Goal: Task Accomplishment & Management: Manage account settings

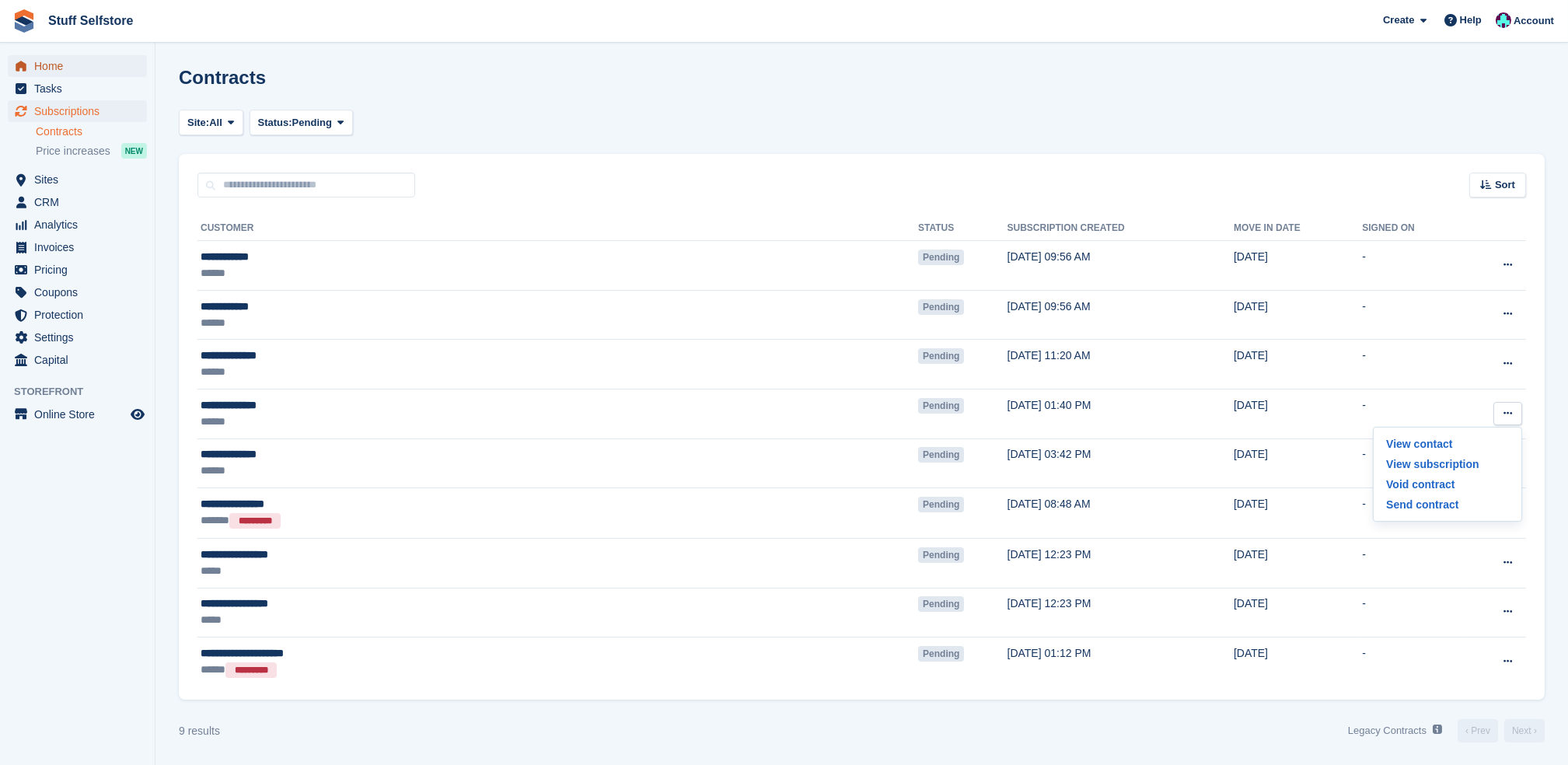
click at [54, 62] on span "Home" at bounding box center [81, 66] width 94 height 22
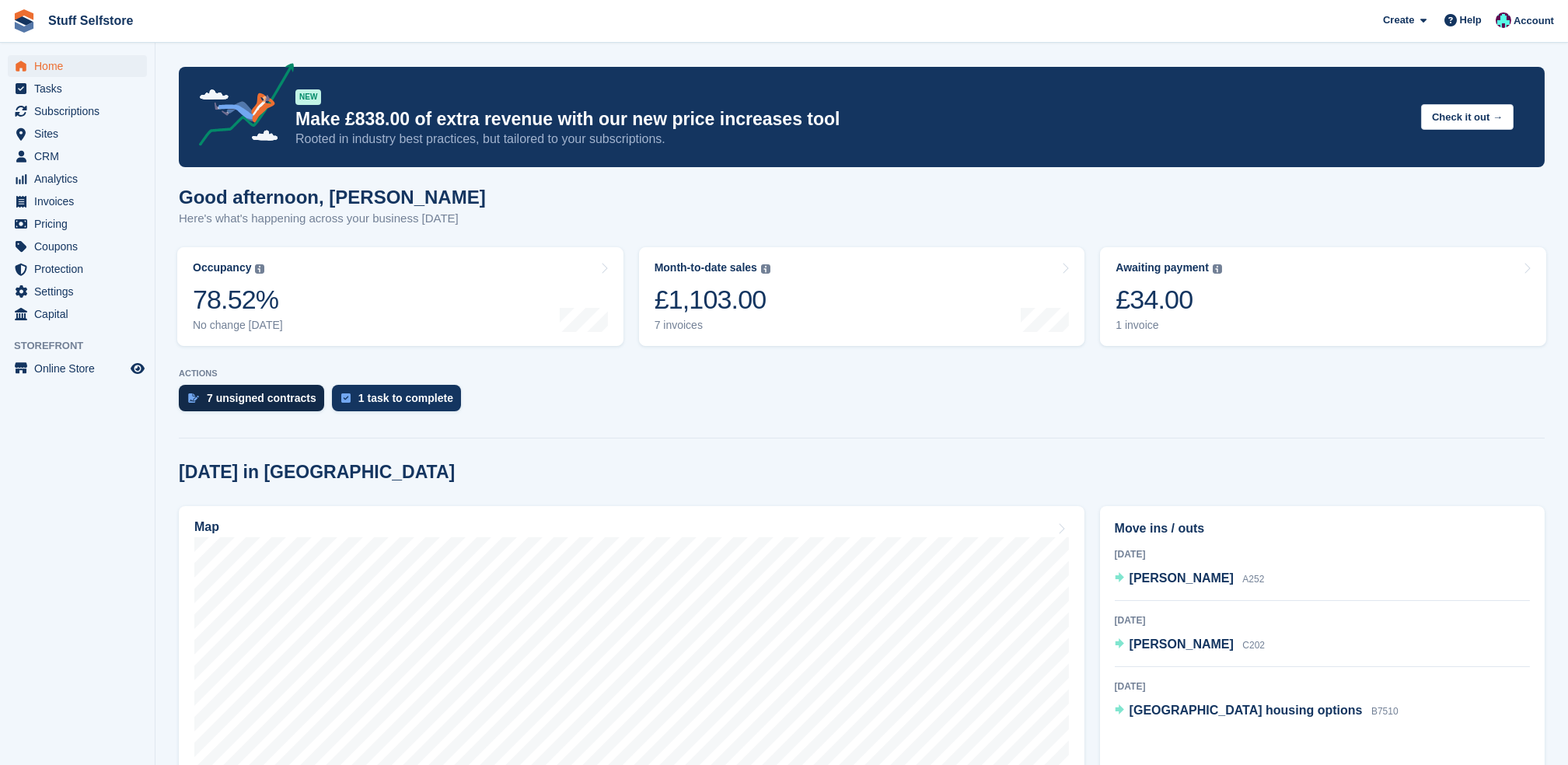
click at [283, 402] on div "7 unsigned contracts" at bounding box center [261, 399] width 110 height 13
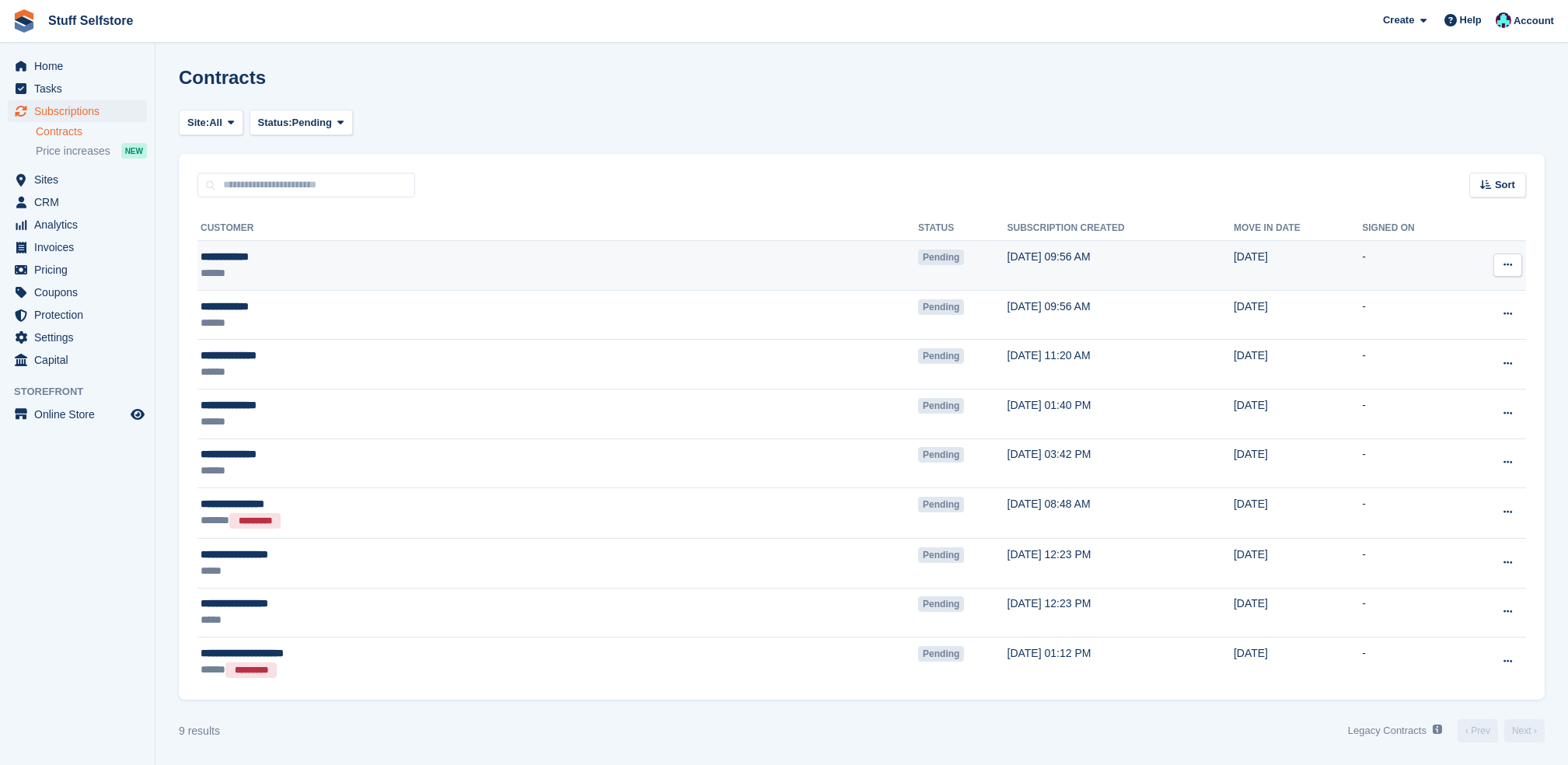
click at [1519, 261] on button at bounding box center [1507, 265] width 29 height 23
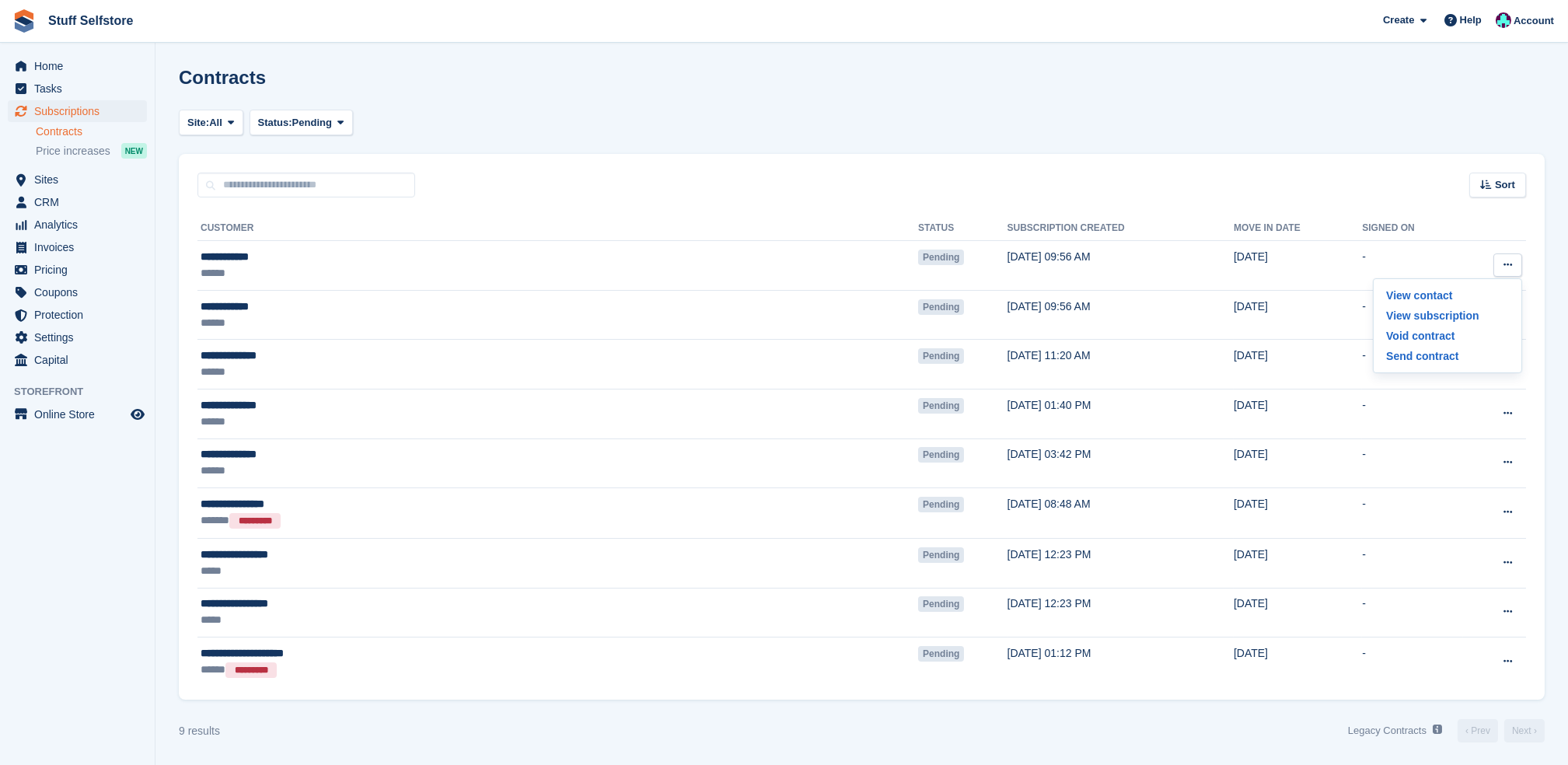
click at [1118, 91] on div "Contracts" at bounding box center [861, 87] width 1366 height 40
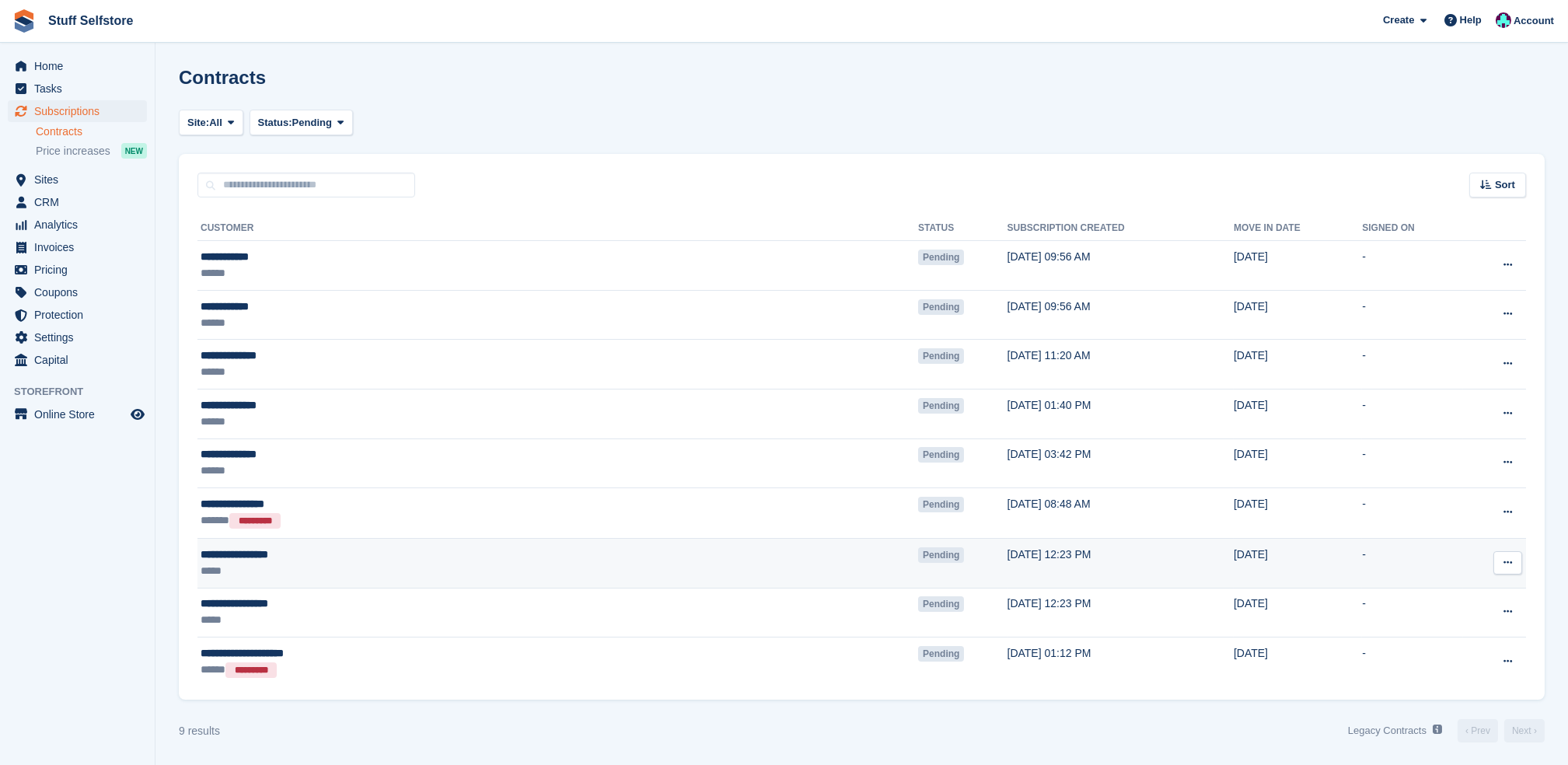
click at [1007, 554] on td "[DATE] 12:23 PM" at bounding box center [1120, 563] width 226 height 50
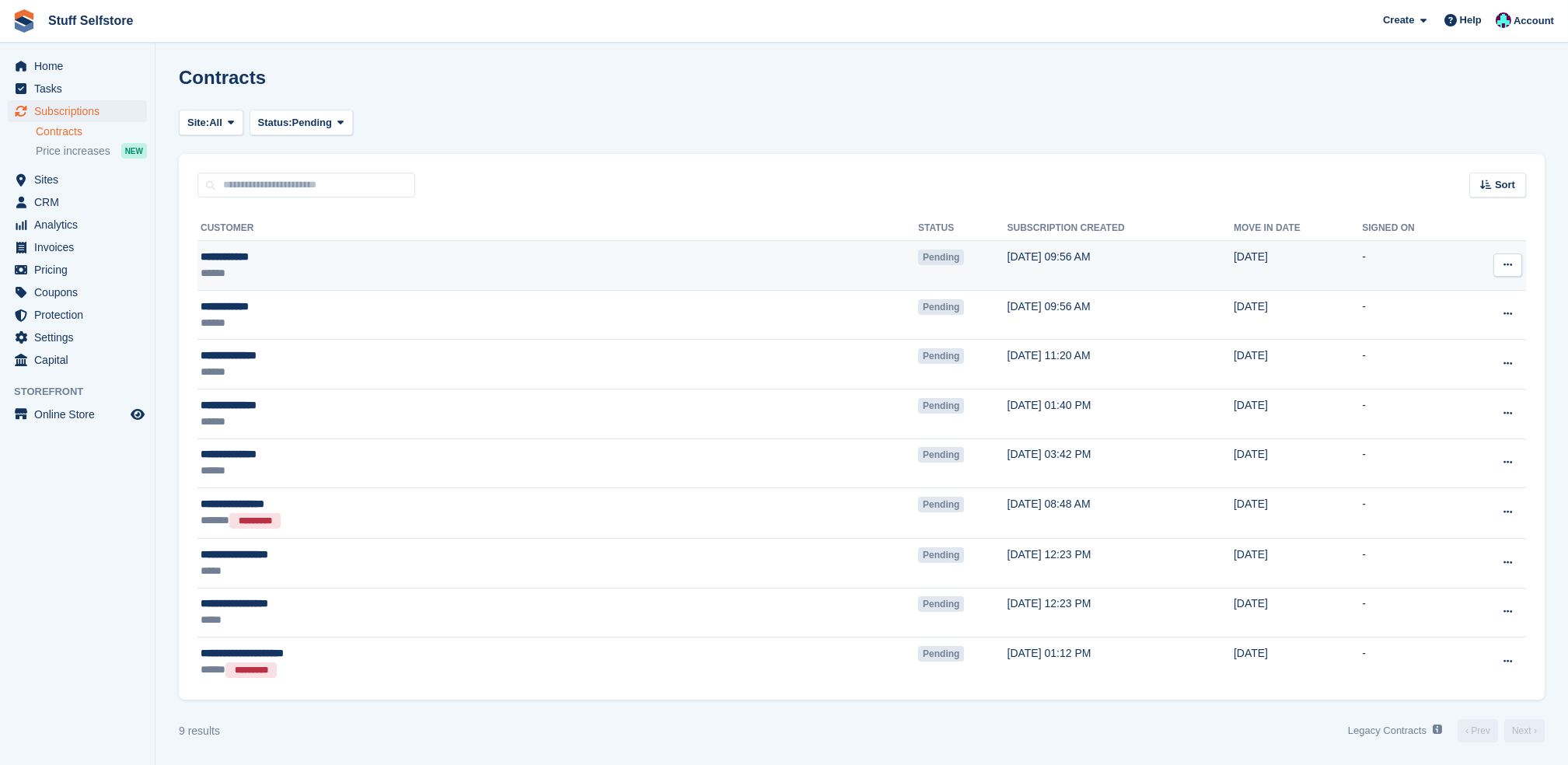
click at [1514, 261] on button at bounding box center [1507, 265] width 29 height 23
click at [1455, 330] on p "Void contract" at bounding box center [1446, 335] width 135 height 20
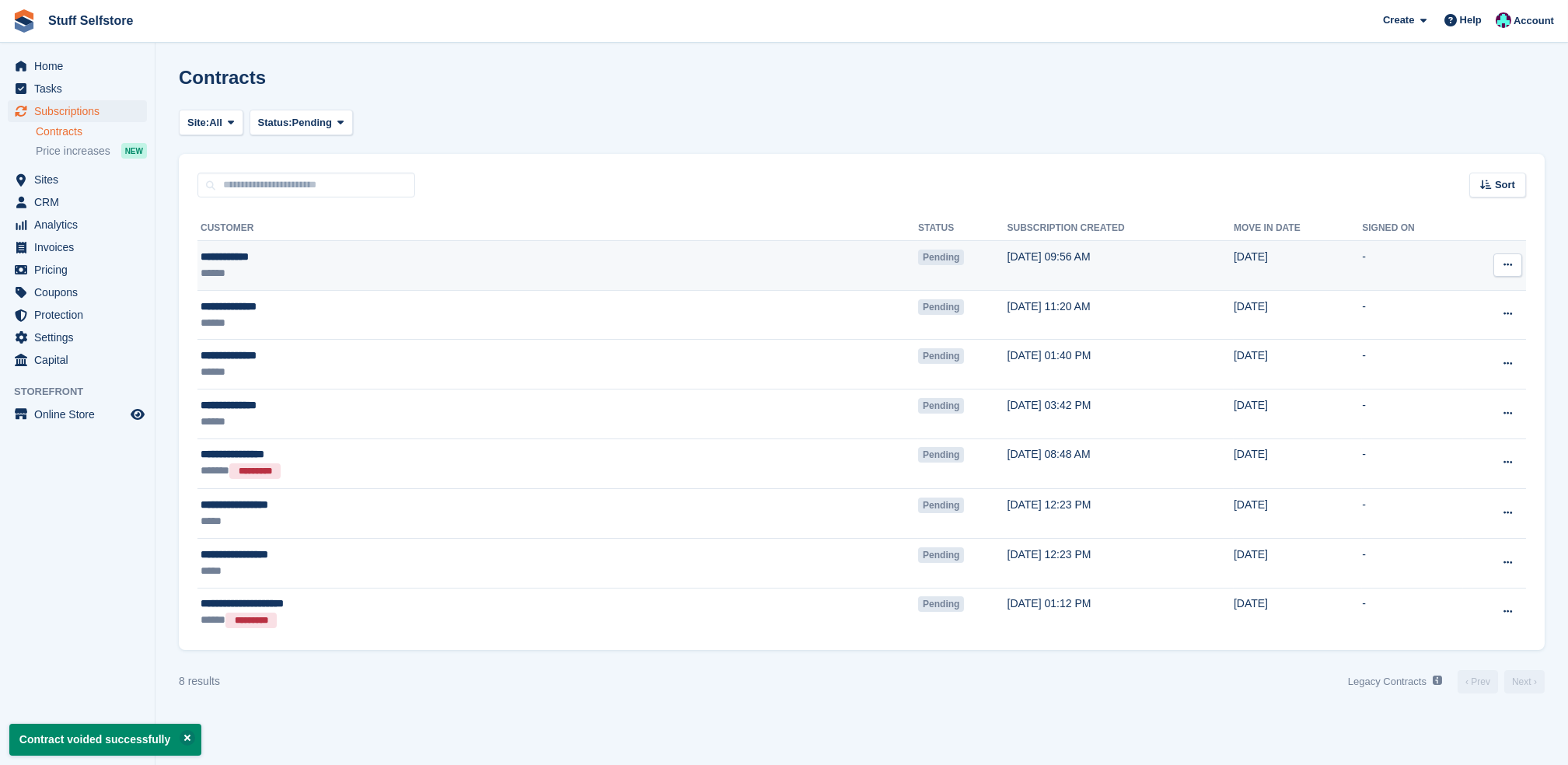
click at [1496, 277] on td "View contact View subscription Void contract Send reminder" at bounding box center [1494, 266] width 63 height 50
click at [1500, 271] on button at bounding box center [1507, 265] width 29 height 23
click at [1447, 338] on p "Void contract" at bounding box center [1446, 335] width 135 height 20
